Goal: Use online tool/utility: Utilize a website feature to perform a specific function

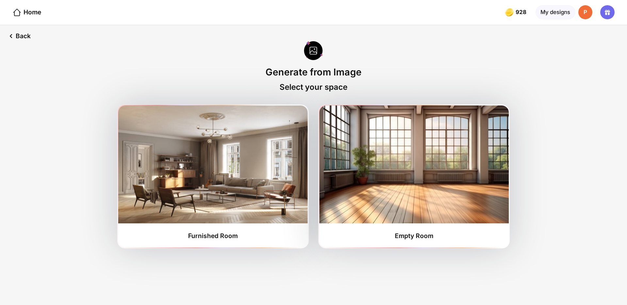
click at [286, 188] on img at bounding box center [212, 164] width 189 height 118
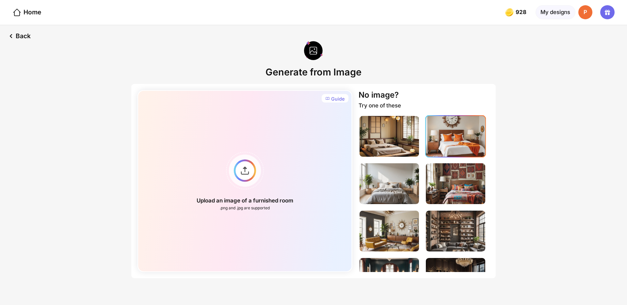
click at [451, 145] on img at bounding box center [455, 136] width 59 height 41
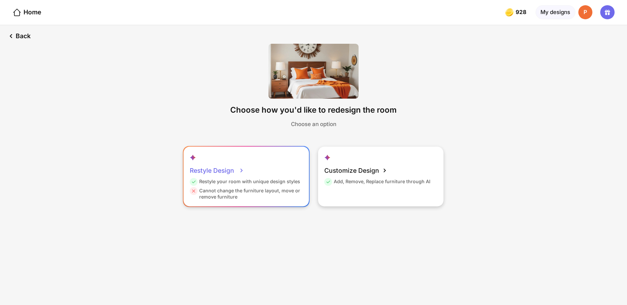
click at [253, 186] on div "Restyle your room with unique design styles" at bounding box center [245, 182] width 110 height 9
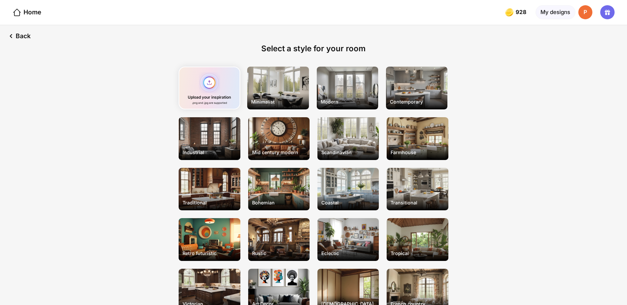
click at [209, 89] on div "Upload your inspiration .png and .jpg are supported" at bounding box center [209, 88] width 61 height 43
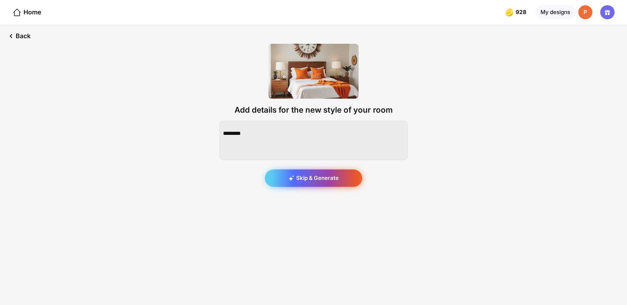
click at [313, 178] on div "Skip & Generate" at bounding box center [313, 178] width 97 height 18
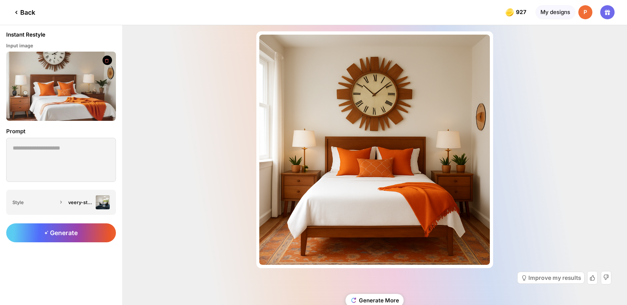
click at [207, 228] on div "Almost there... Edit Design Improve my results Generate More" at bounding box center [374, 165] width 505 height 280
click at [60, 94] on img at bounding box center [61, 86] width 110 height 69
click at [28, 14] on div "Back" at bounding box center [23, 12] width 23 height 8
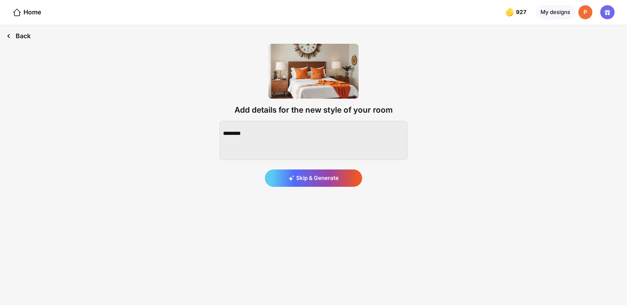
click at [27, 31] on div "Back" at bounding box center [18, 36] width 37 height 22
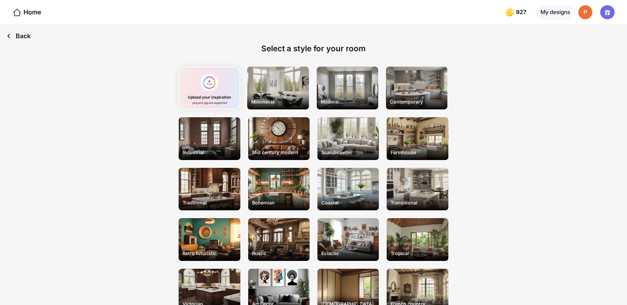
click at [23, 35] on div "Back" at bounding box center [18, 36] width 37 height 22
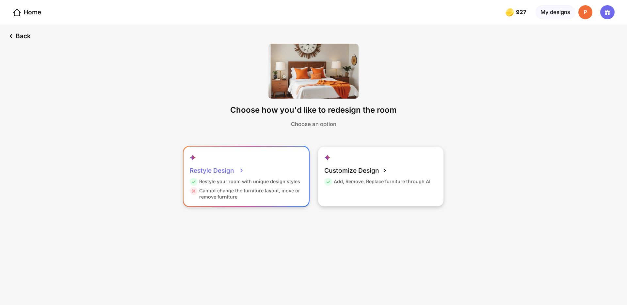
click at [253, 166] on div "Restyle Design Restyle your room with unique design styles Cannot change the fu…" at bounding box center [245, 176] width 125 height 59
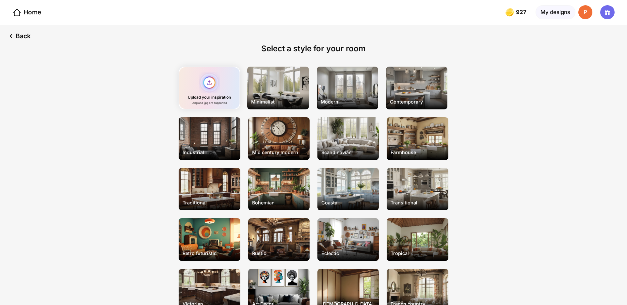
click at [208, 86] on div "Upload your inspiration .png and .jpg are supported" at bounding box center [209, 88] width 61 height 43
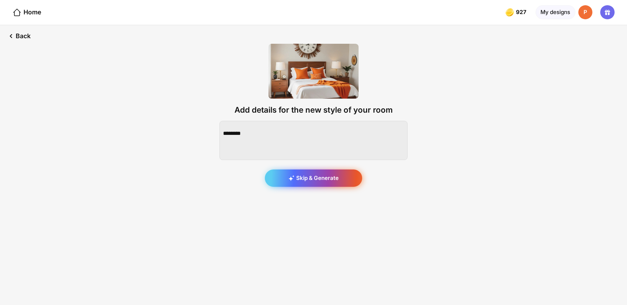
click at [312, 177] on div "Skip & Generate" at bounding box center [313, 178] width 97 height 18
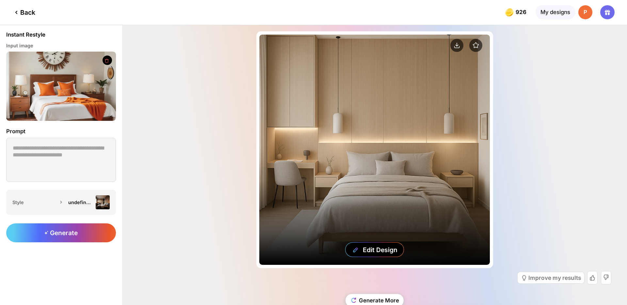
click at [278, 138] on div "Edit Design" at bounding box center [374, 150] width 231 height 231
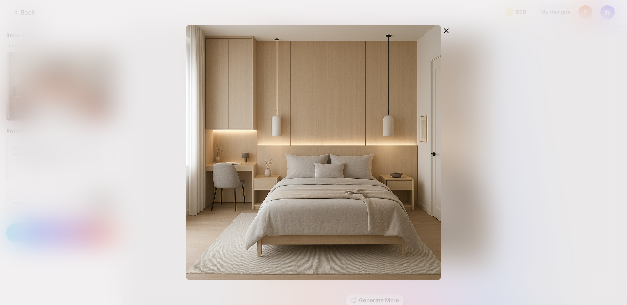
click at [113, 112] on div "Edit Design" at bounding box center [313, 152] width 627 height 305
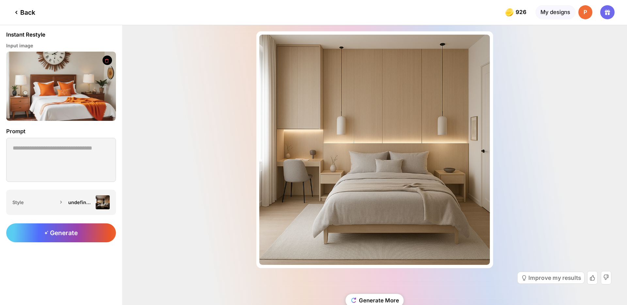
click at [54, 88] on img at bounding box center [61, 86] width 110 height 69
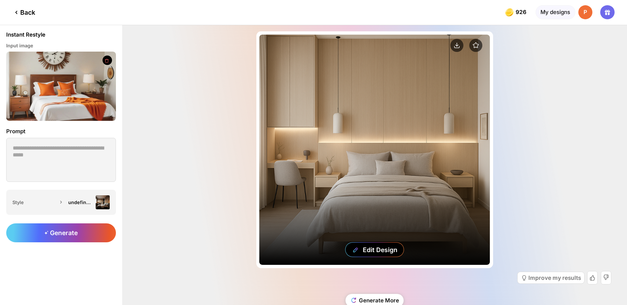
click at [328, 136] on div "Edit Design" at bounding box center [374, 150] width 231 height 231
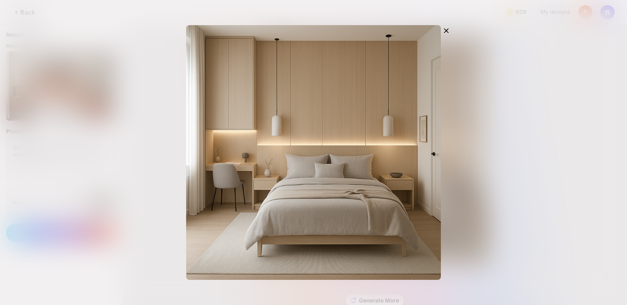
click at [118, 145] on div "Edit Design" at bounding box center [313, 152] width 627 height 305
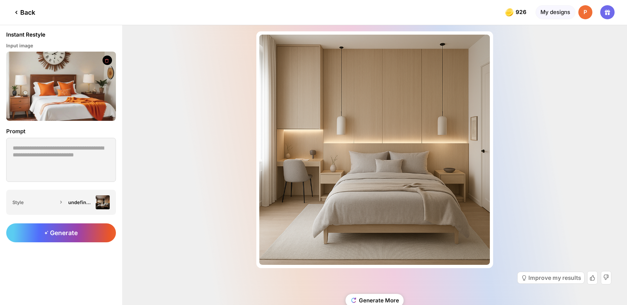
click at [27, 10] on div "Back" at bounding box center [23, 12] width 23 height 8
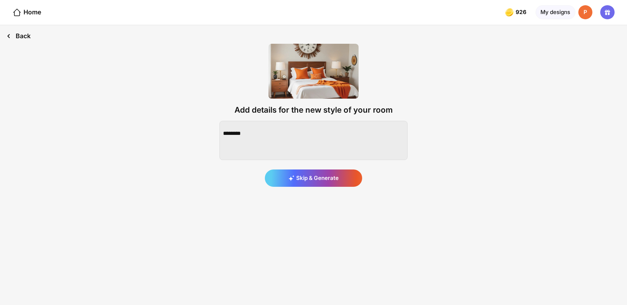
click at [25, 34] on div "Back" at bounding box center [18, 36] width 37 height 22
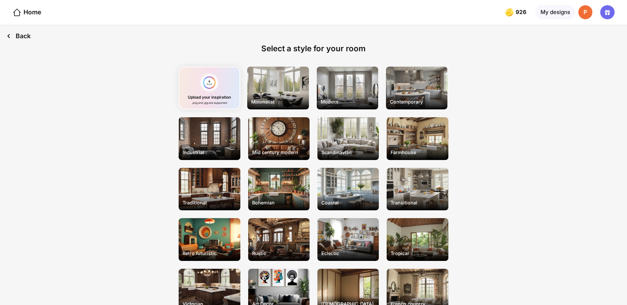
click at [17, 37] on div "Back" at bounding box center [18, 36] width 37 height 22
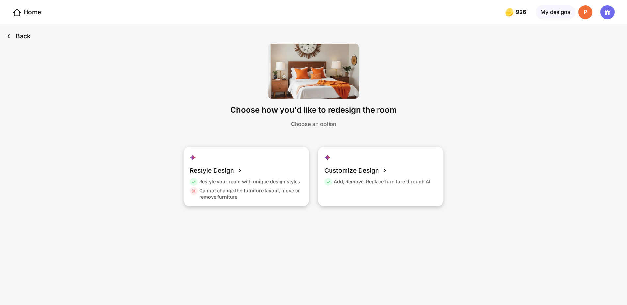
click at [21, 31] on div "Back" at bounding box center [18, 36] width 37 height 22
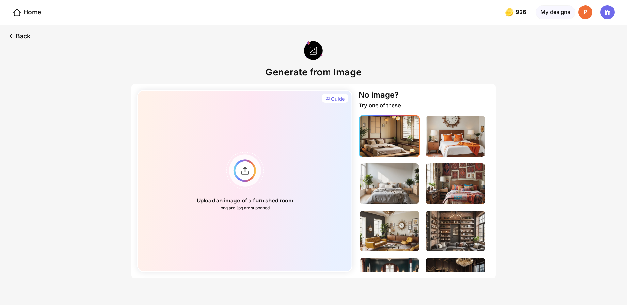
click at [388, 143] on img at bounding box center [388, 136] width 59 height 41
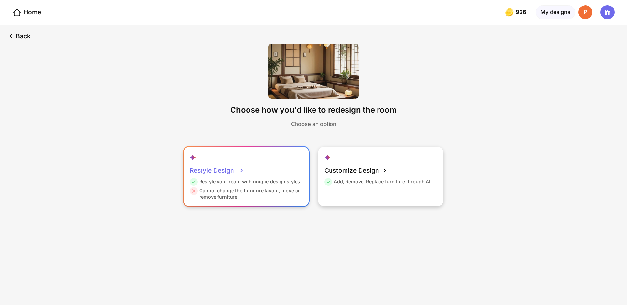
click at [214, 163] on div "Restyle Design" at bounding box center [217, 171] width 55 height 16
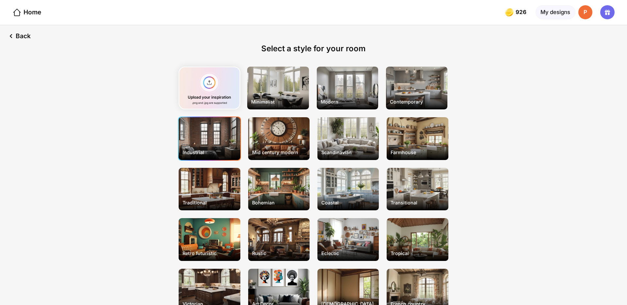
click at [213, 140] on div "Industrial" at bounding box center [209, 138] width 61 height 43
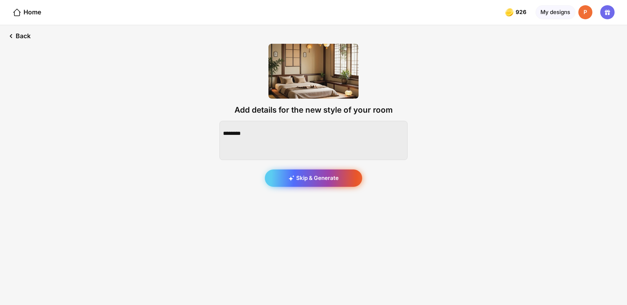
click at [306, 181] on div "Skip & Generate" at bounding box center [313, 178] width 97 height 18
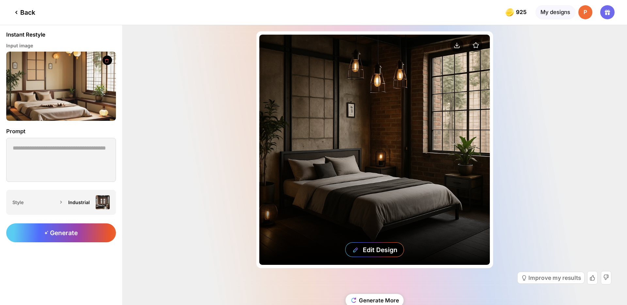
click at [293, 154] on div "Edit Design" at bounding box center [374, 150] width 231 height 231
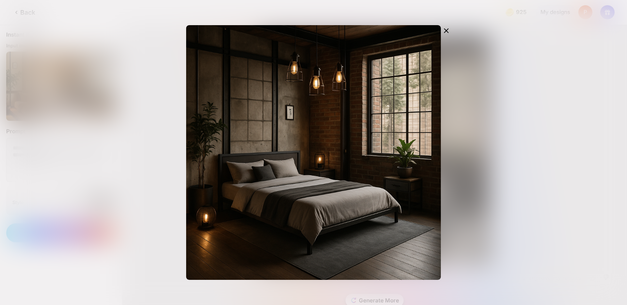
click at [113, 107] on div "Edit Design" at bounding box center [313, 152] width 627 height 305
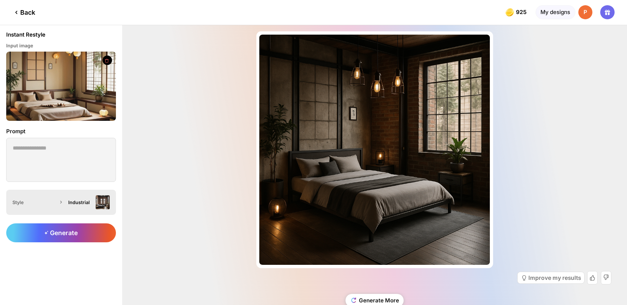
click at [67, 200] on div "Industrial" at bounding box center [87, 202] width 45 height 14
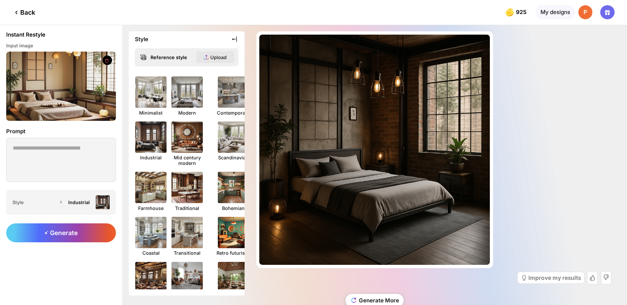
click at [207, 57] on icon at bounding box center [206, 57] width 5 height 5
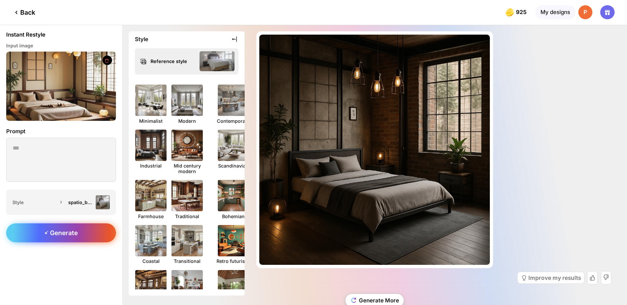
click at [63, 232] on span "Generate" at bounding box center [60, 233] width 33 height 8
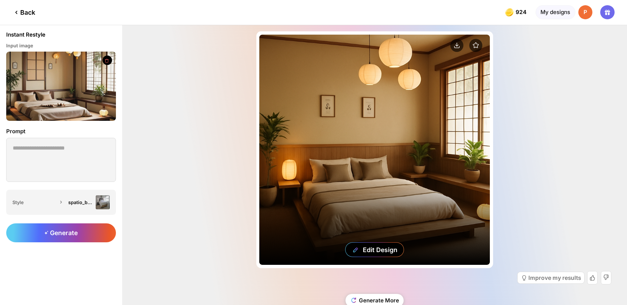
click at [281, 169] on div "Edit Design" at bounding box center [374, 150] width 231 height 231
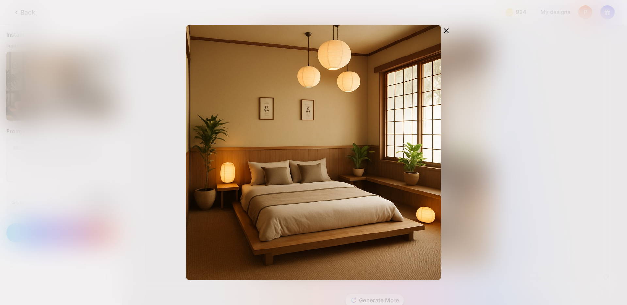
click at [131, 128] on div "Edit Design" at bounding box center [313, 152] width 376 height 255
click at [446, 34] on icon at bounding box center [446, 31] width 8 height 8
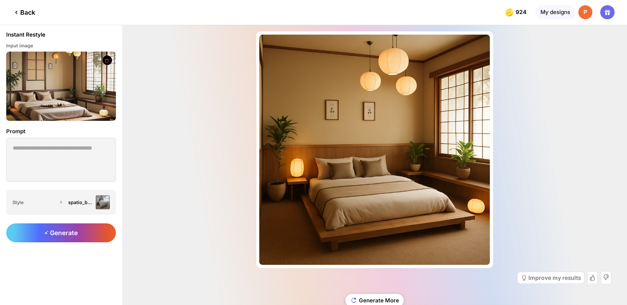
click at [522, 156] on div "Almost there... Edit Design Improve my results Generate More" at bounding box center [374, 165] width 505 height 280
click at [79, 207] on div "spatio_bedroom.jpg" at bounding box center [87, 202] width 45 height 14
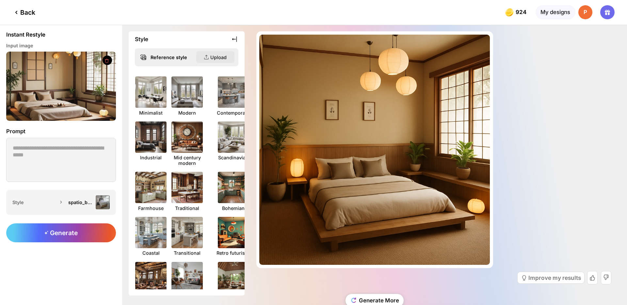
click at [219, 57] on div "Upload" at bounding box center [218, 58] width 16 height 6
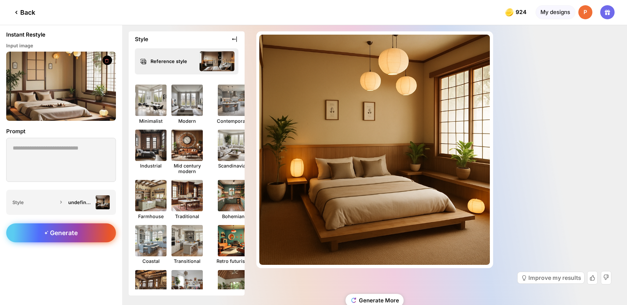
click at [78, 233] on div "Generate" at bounding box center [61, 232] width 110 height 19
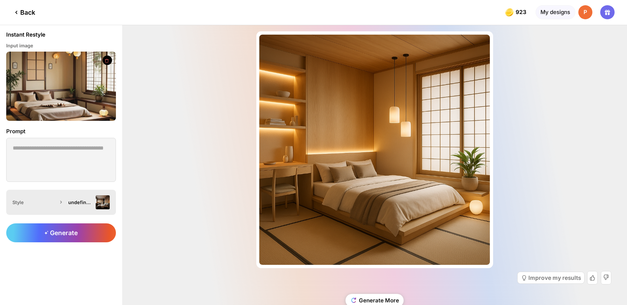
click at [71, 202] on div "undefined (3).png" at bounding box center [80, 202] width 24 height 6
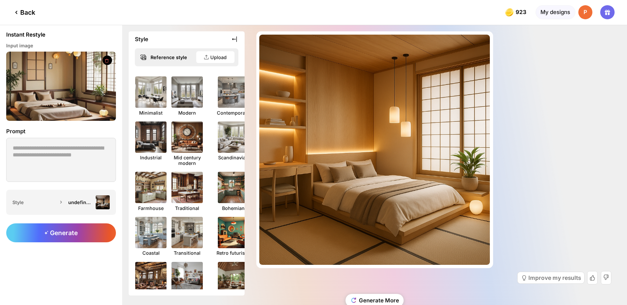
click at [546, 181] on div "Almost there... Edit Design Improve my results Generate More" at bounding box center [374, 165] width 505 height 280
click at [233, 37] on icon at bounding box center [234, 39] width 7 height 7
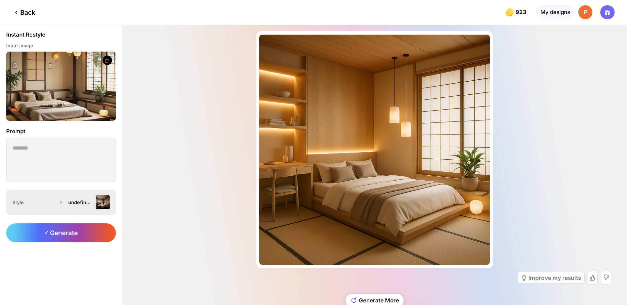
click at [61, 208] on div "Style undefined (3).png" at bounding box center [61, 202] width 110 height 25
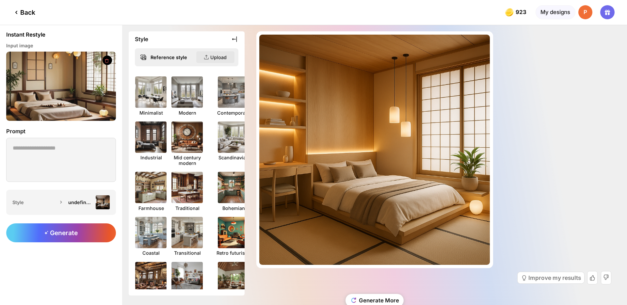
click at [203, 55] on div "Upload" at bounding box center [215, 57] width 38 height 12
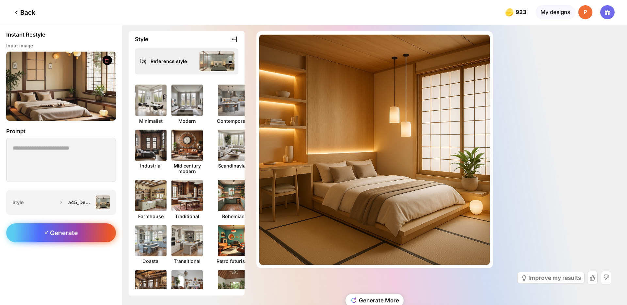
click at [55, 232] on span "Generate" at bounding box center [60, 233] width 33 height 8
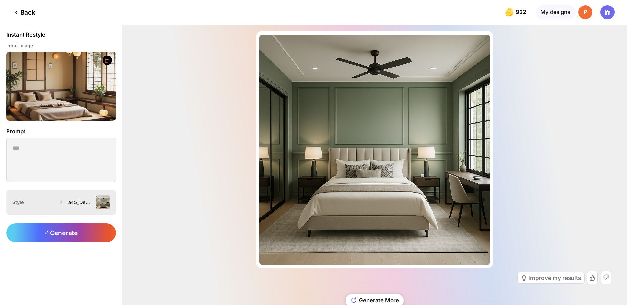
click at [77, 205] on div "a45_Desktop.jpg" at bounding box center [87, 202] width 45 height 14
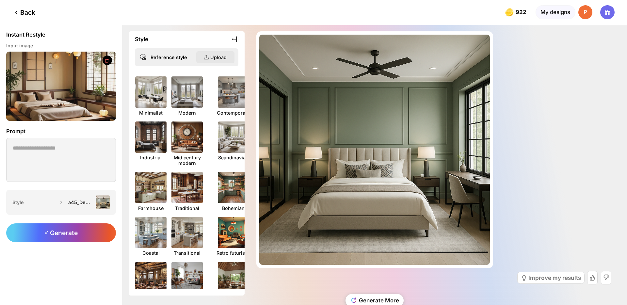
click at [212, 55] on div "Upload" at bounding box center [218, 58] width 16 height 6
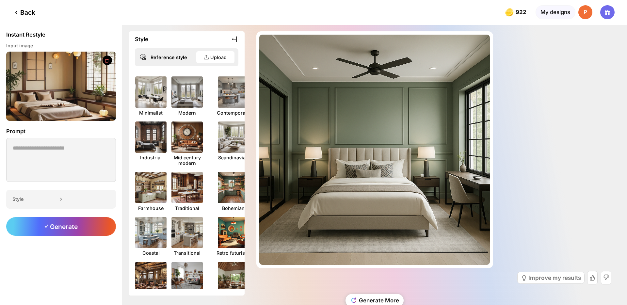
click at [536, 119] on div "Almost there... Edit Design Improve my results Generate More" at bounding box center [374, 165] width 505 height 280
click at [39, 147] on textarea at bounding box center [61, 160] width 110 height 44
click at [30, 7] on div "Back" at bounding box center [17, 12] width 35 height 25
click at [32, 11] on div "Back" at bounding box center [23, 12] width 23 height 8
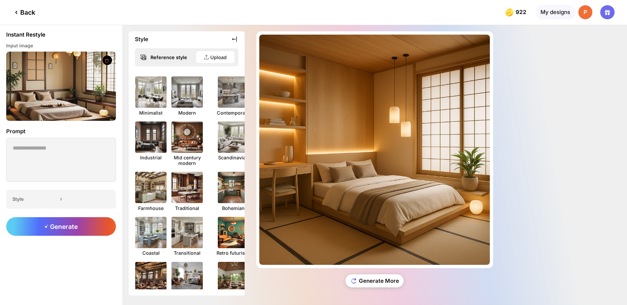
click at [23, 14] on div "Back" at bounding box center [23, 12] width 23 height 8
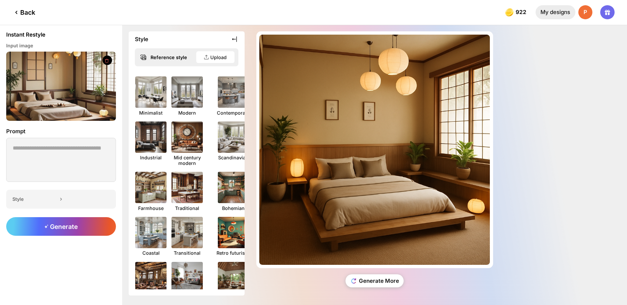
click at [559, 15] on div "My designs" at bounding box center [555, 12] width 40 height 14
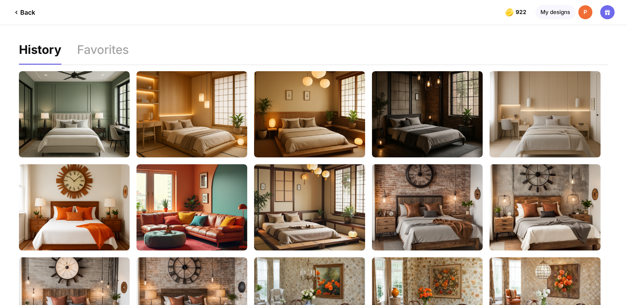
click at [30, 11] on div "Back" at bounding box center [23, 12] width 23 height 8
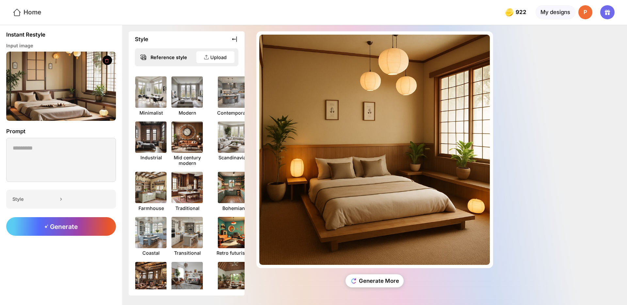
click at [29, 12] on div "Home" at bounding box center [26, 12] width 29 height 9
